Goal: Task Accomplishment & Management: Manage account settings

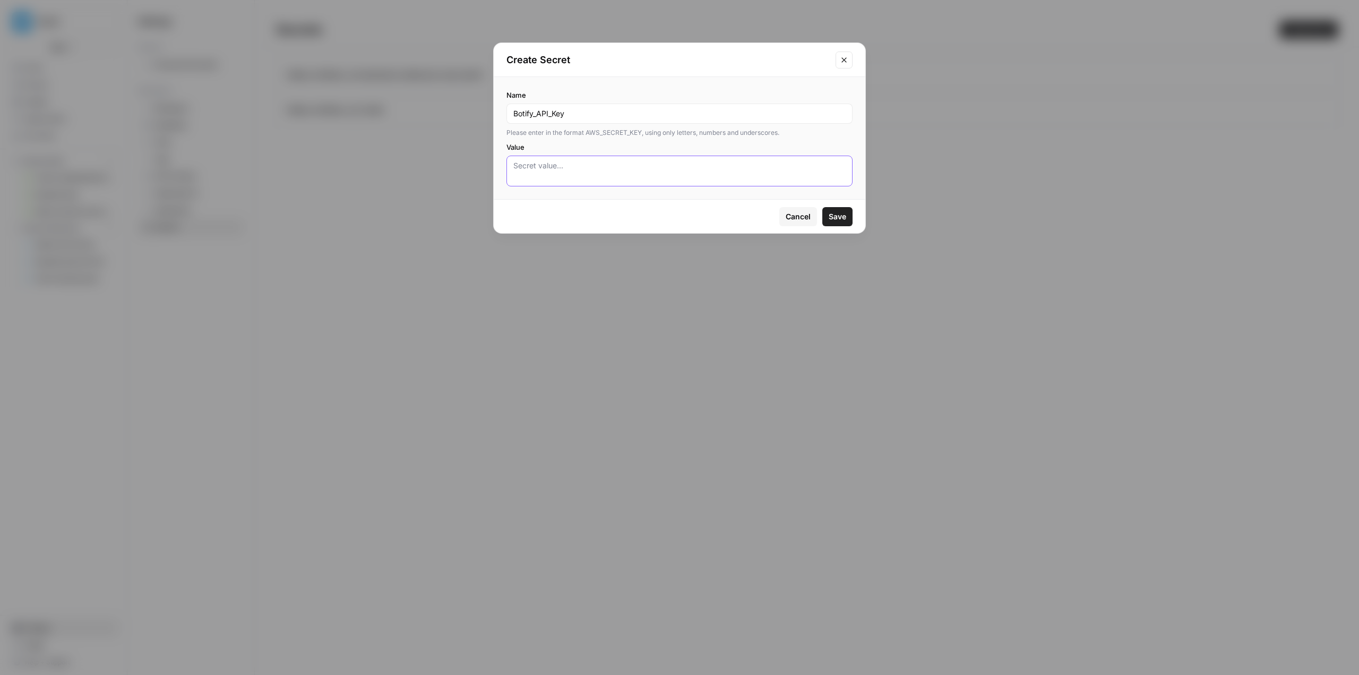
paste textarea "Token ee1546469ed27d3f30fd7cea73a527cf3f9e1ad9"
type textarea "Token ee1546469ed27d3f30fd7cea73a527cf3f9e1ad9"
click at [512, 110] on div "Botify_API_Key" at bounding box center [680, 114] width 346 height 20
click at [513, 110] on input "Botify_API_Key" at bounding box center [679, 113] width 332 height 11
drag, startPoint x: 570, startPoint y: 116, endPoint x: 536, endPoint y: 115, distance: 34.5
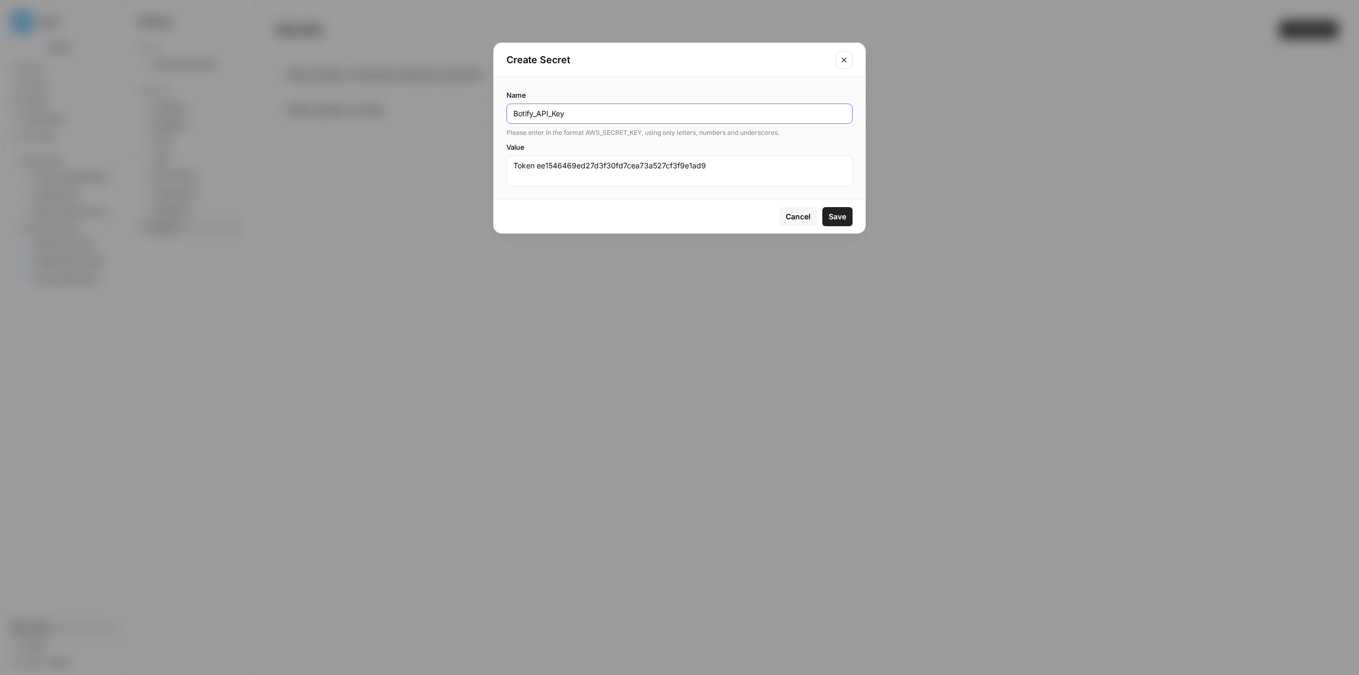
click at [536, 115] on input "Botify_API_Key" at bounding box center [679, 113] width 332 height 11
click at [513, 114] on input "Botify_Access_Token" at bounding box center [679, 113] width 332 height 11
type input "Ed_Botify_Access_Token"
click at [834, 218] on span "Save" at bounding box center [838, 216] width 18 height 11
